Goal: Transaction & Acquisition: Purchase product/service

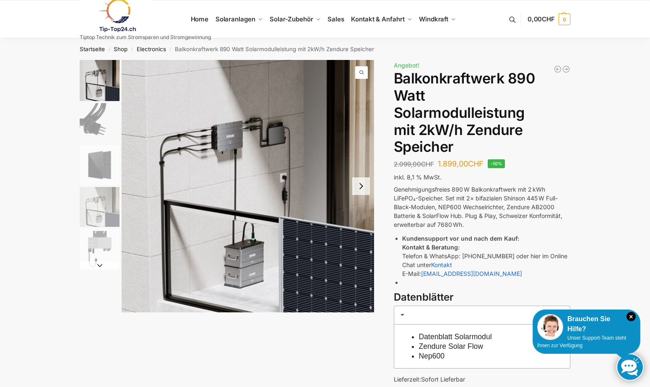
click at [362, 185] on button "Next slide" at bounding box center [361, 187] width 18 height 18
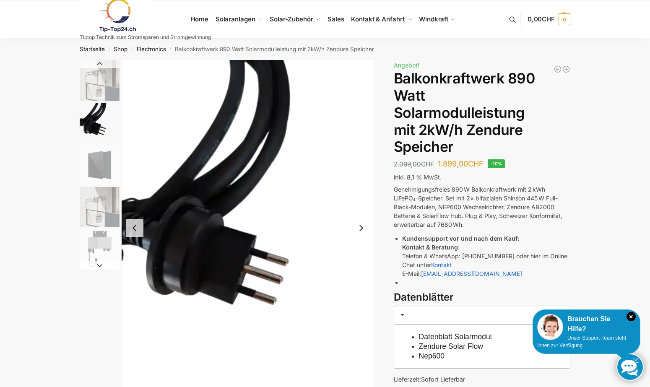
click at [362, 186] on img "2 / 5" at bounding box center [248, 228] width 253 height 337
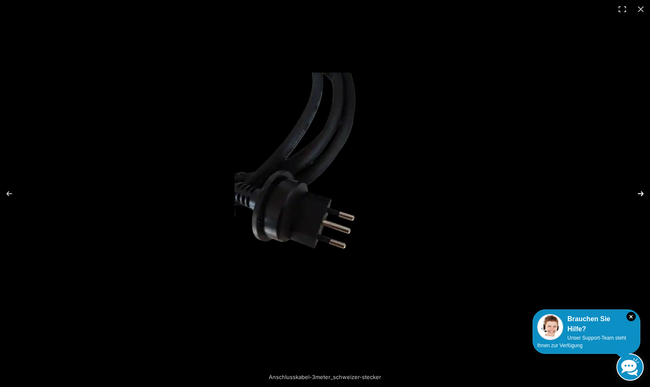
click at [641, 193] on button "Next (arrow right)" at bounding box center [635, 194] width 29 height 42
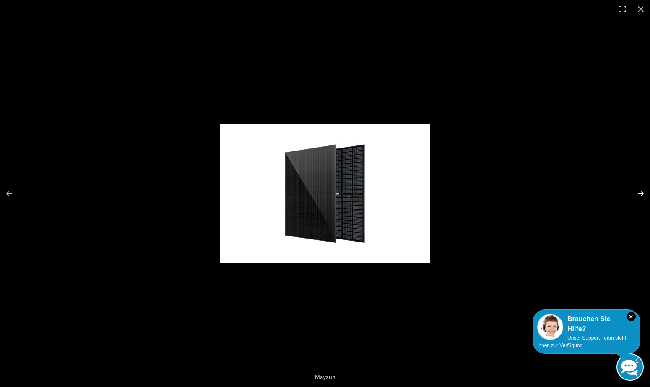
click at [641, 193] on button "Next (arrow right)" at bounding box center [635, 194] width 29 height 42
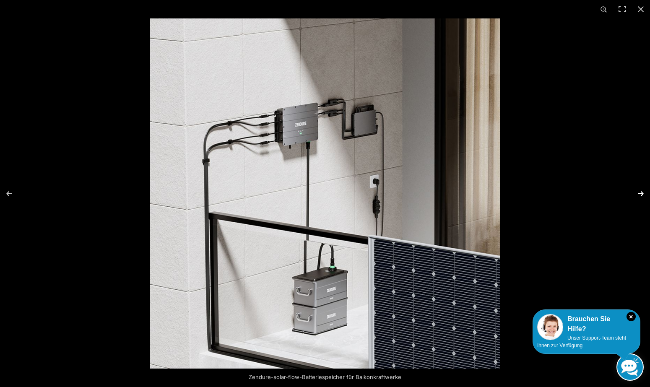
click at [642, 193] on button "Next (arrow right)" at bounding box center [635, 194] width 29 height 42
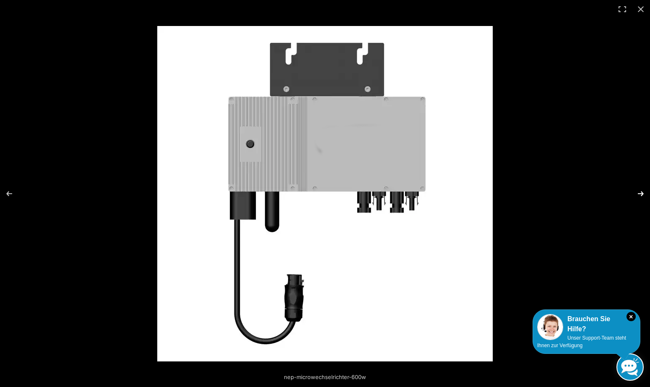
click at [642, 193] on button "Next (arrow right)" at bounding box center [635, 194] width 29 height 42
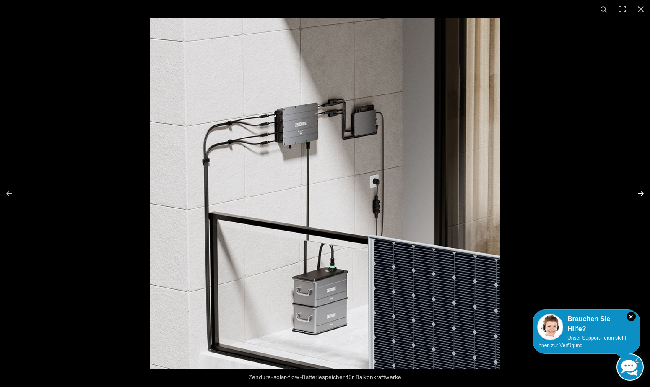
click at [642, 193] on button "Next (arrow right)" at bounding box center [635, 194] width 29 height 42
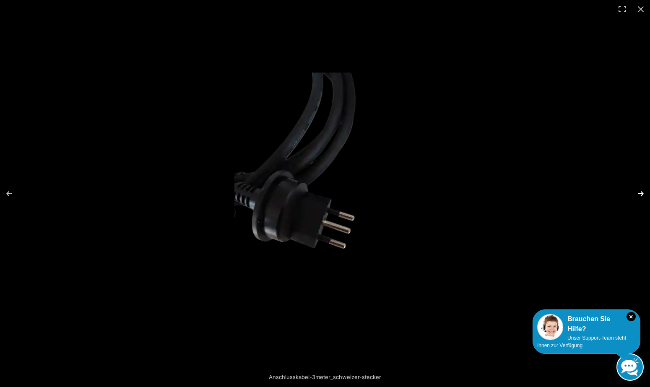
click at [642, 193] on button "Next (arrow right)" at bounding box center [635, 194] width 29 height 42
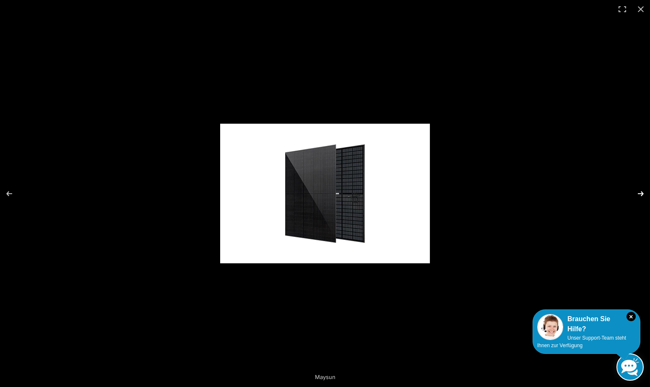
click at [642, 193] on button "Next (arrow right)" at bounding box center [635, 194] width 29 height 42
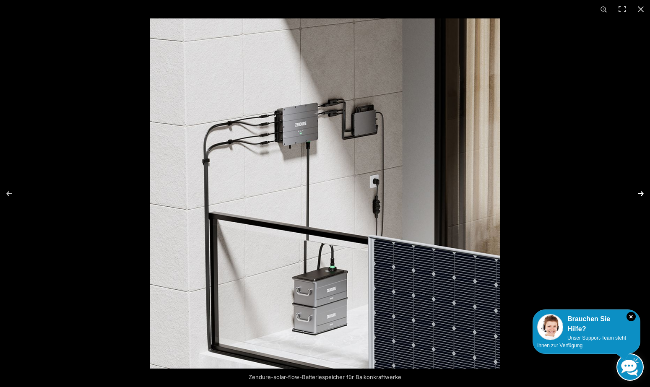
click at [642, 193] on button "Next (arrow right)" at bounding box center [635, 194] width 29 height 42
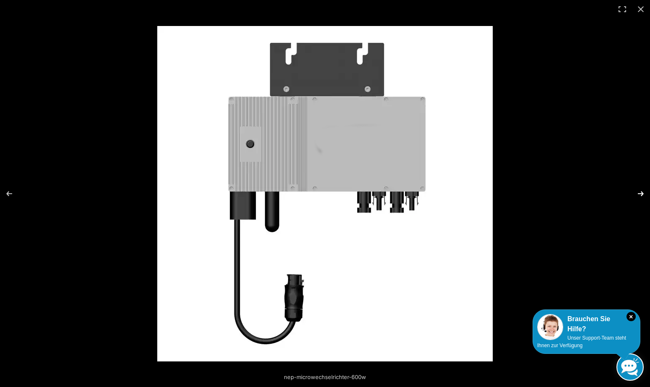
click at [642, 193] on button "Next (arrow right)" at bounding box center [635, 194] width 29 height 42
